Goal: Information Seeking & Learning: Learn about a topic

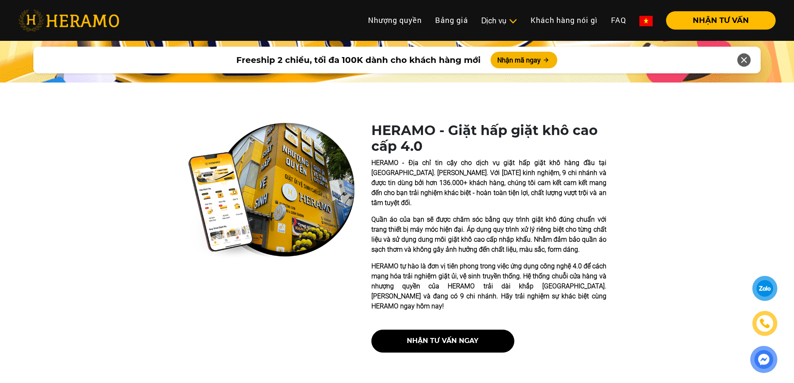
scroll to position [334, 0]
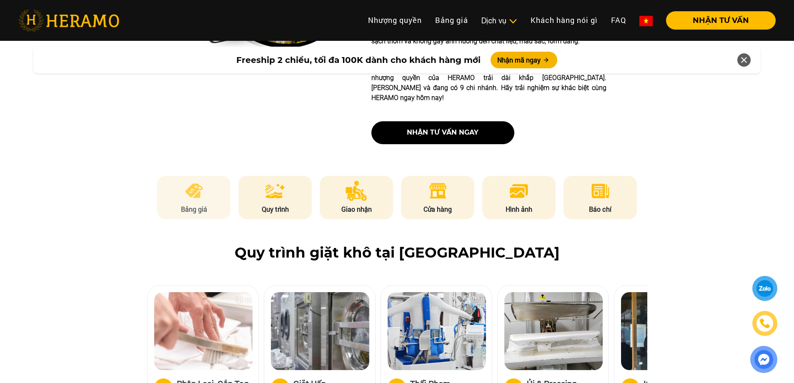
click at [200, 181] on img at bounding box center [194, 191] width 20 height 20
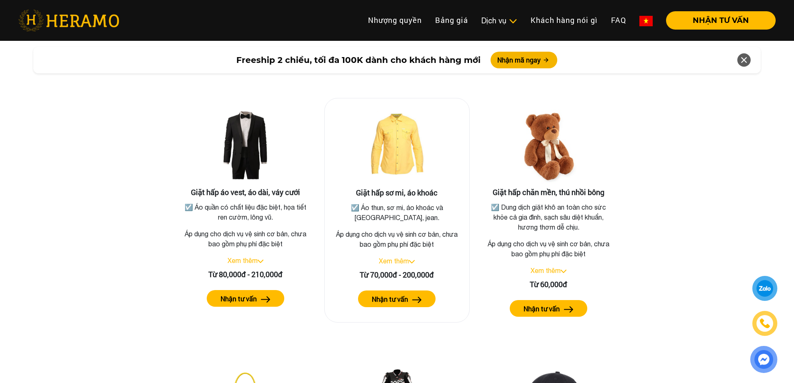
click at [405, 257] on link "Xem thêm" at bounding box center [394, 261] width 30 height 8
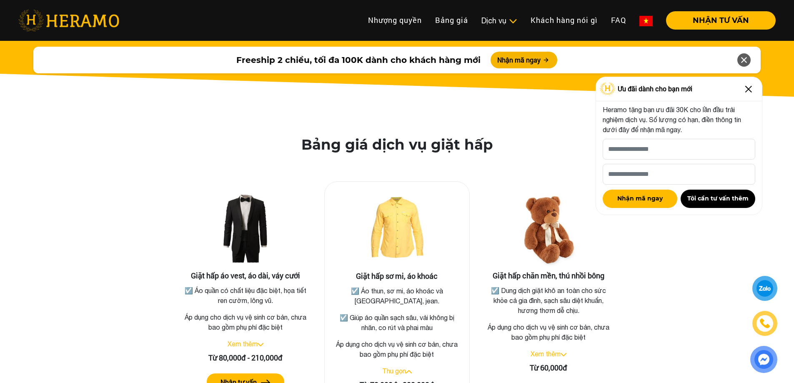
scroll to position [1287, 0]
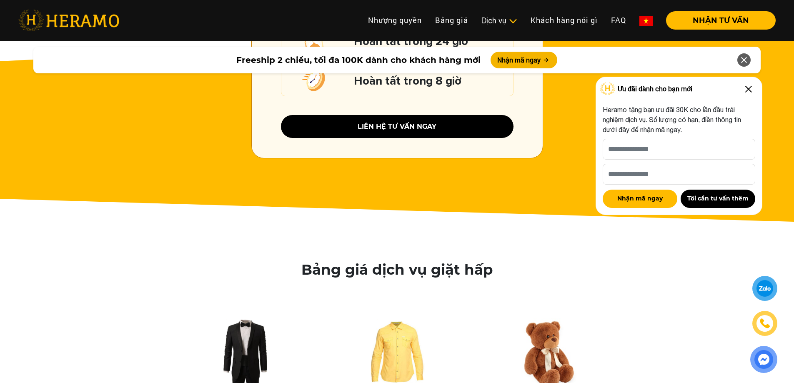
click at [752, 95] on img at bounding box center [748, 89] width 13 height 13
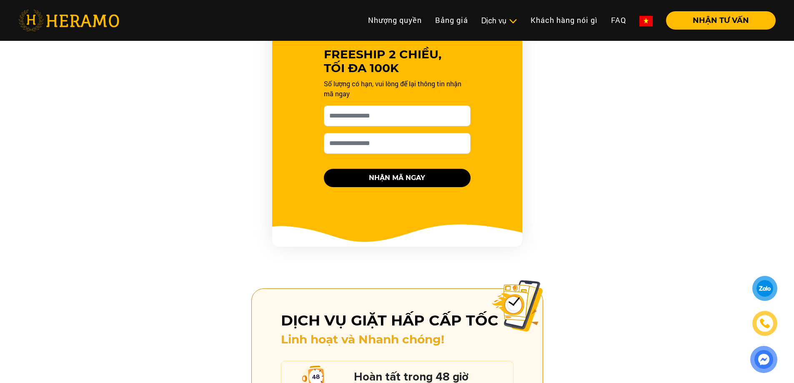
scroll to position [1079, 0]
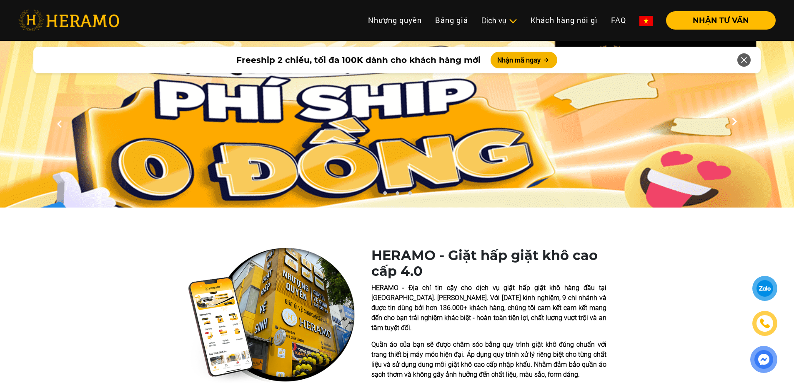
scroll to position [125, 0]
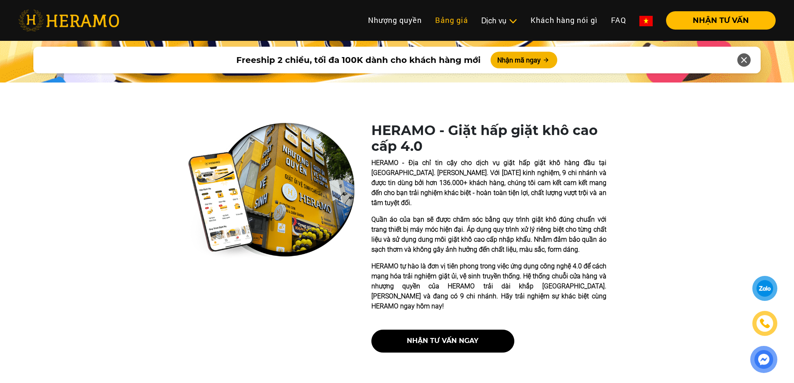
click at [459, 18] on link "Bảng giá" at bounding box center [452, 20] width 46 height 18
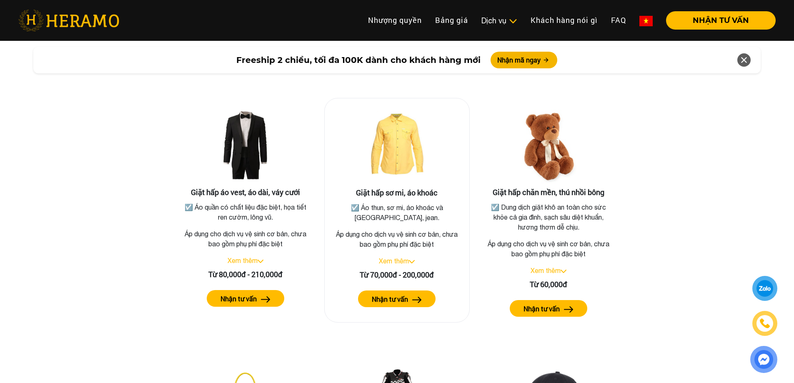
click at [404, 146] on img at bounding box center [396, 146] width 83 height 83
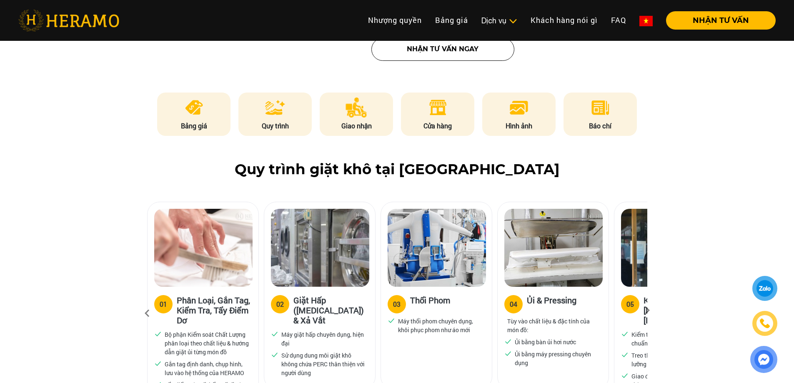
scroll to position [500, 0]
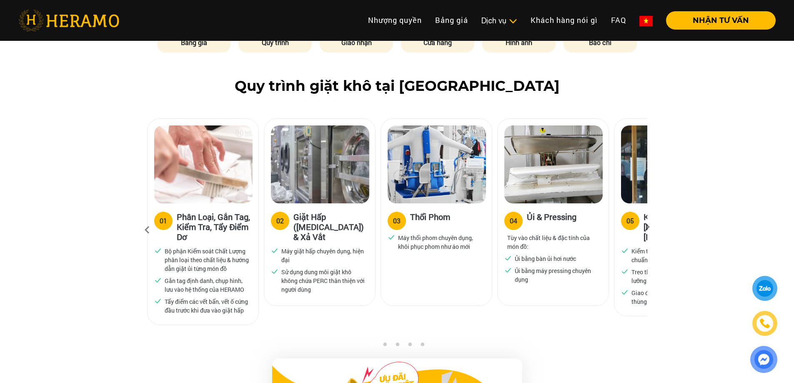
click at [648, 227] on icon at bounding box center [647, 229] width 15 height 5
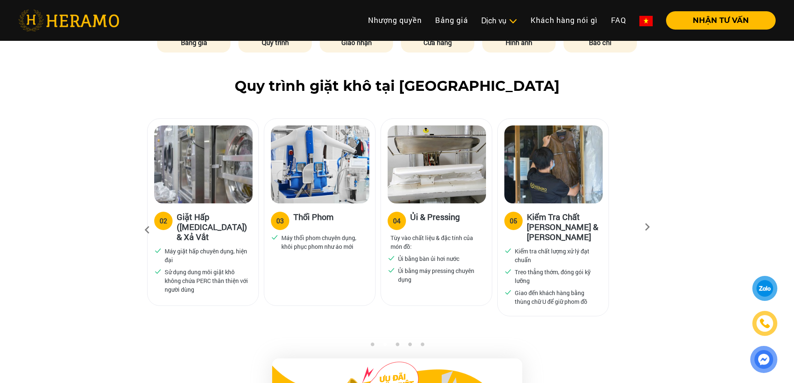
click at [648, 227] on icon at bounding box center [647, 229] width 15 height 5
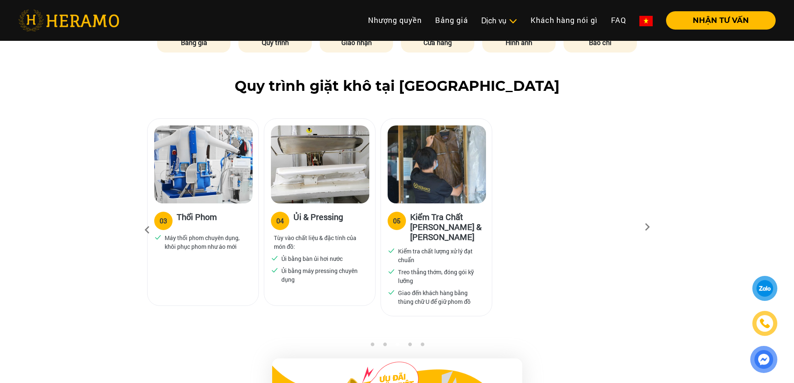
click at [648, 227] on icon at bounding box center [647, 229] width 15 height 5
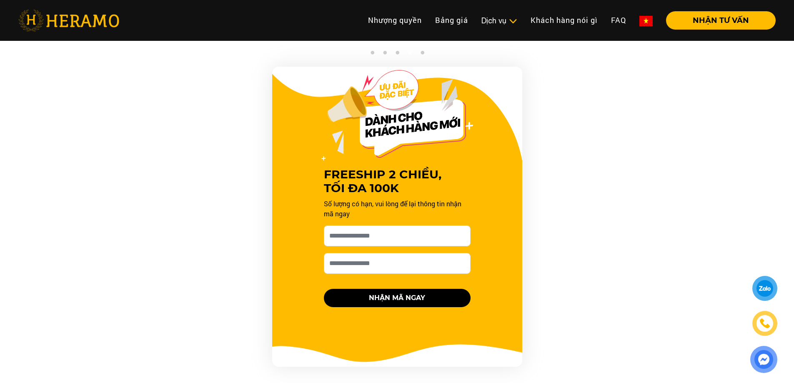
scroll to position [959, 0]
